Goal: Navigation & Orientation: Find specific page/section

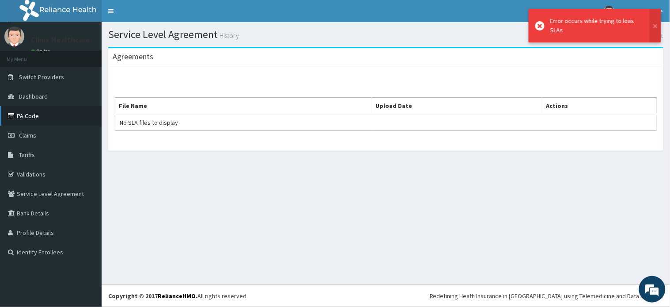
click at [32, 115] on link "PA Code" at bounding box center [51, 115] width 102 height 19
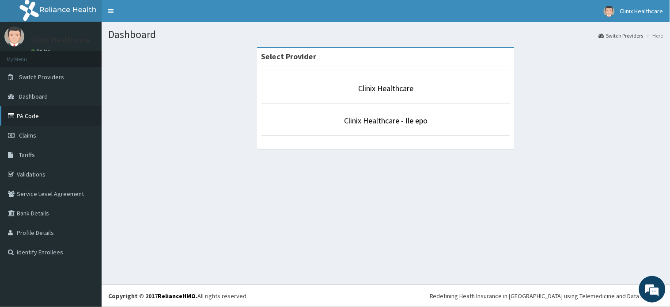
click at [31, 117] on link "PA Code" at bounding box center [51, 115] width 102 height 19
